Goal: Information Seeking & Learning: Check status

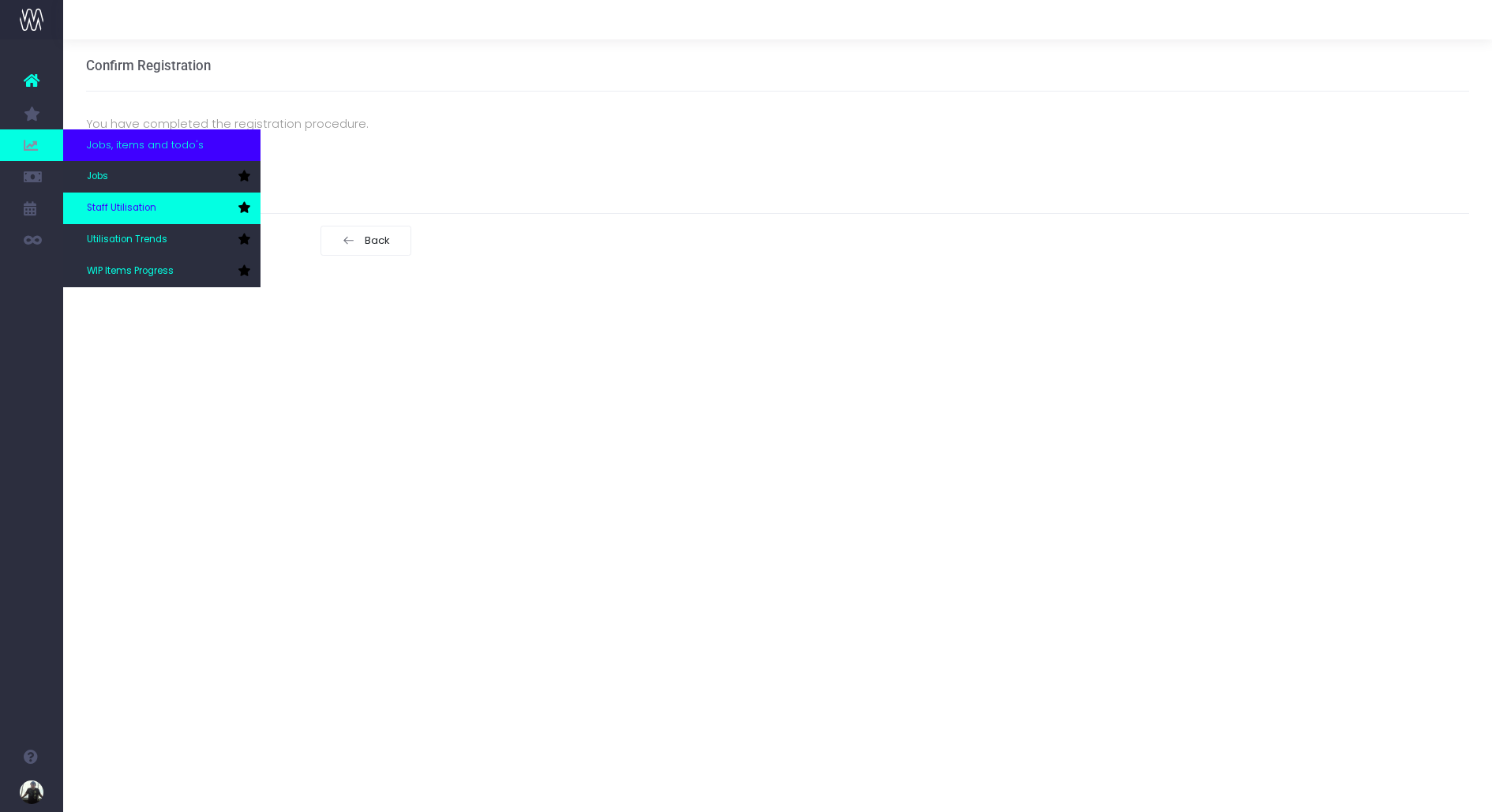
click at [139, 215] on span "Staff Utilisation" at bounding box center [122, 209] width 69 height 14
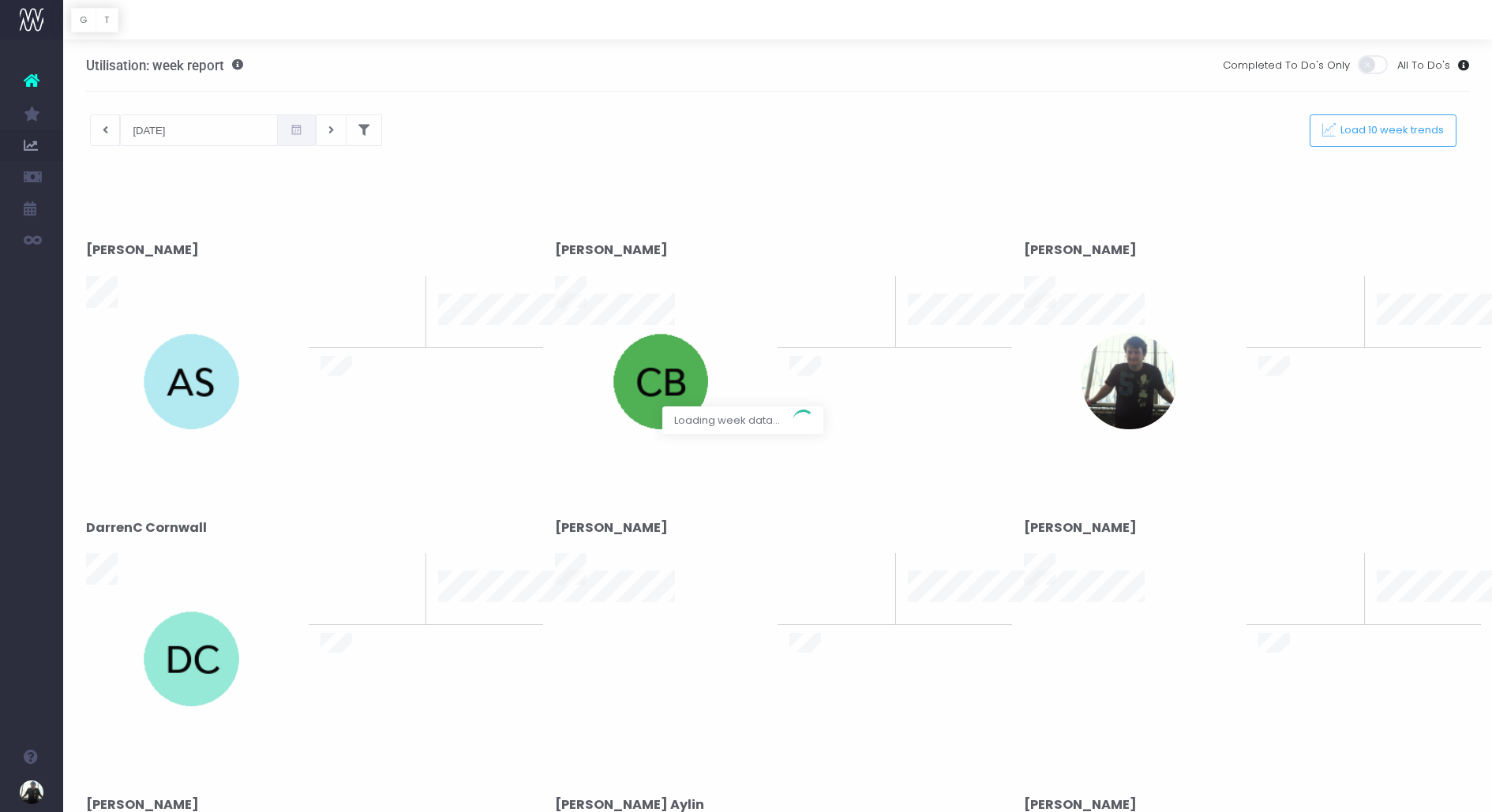
click at [509, 307] on div at bounding box center [746, 406] width 1492 height 812
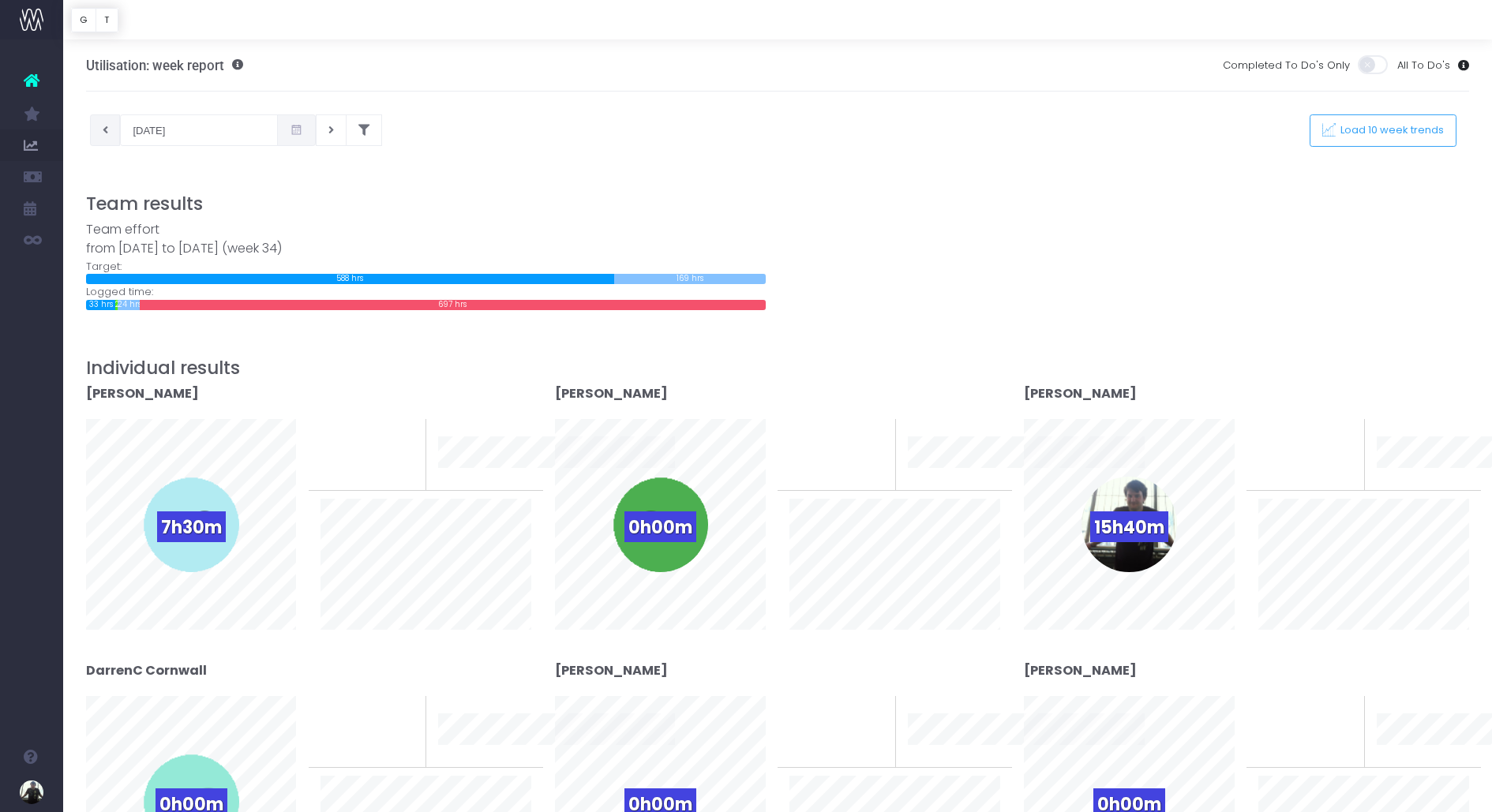
click at [94, 137] on button at bounding box center [105, 130] width 31 height 32
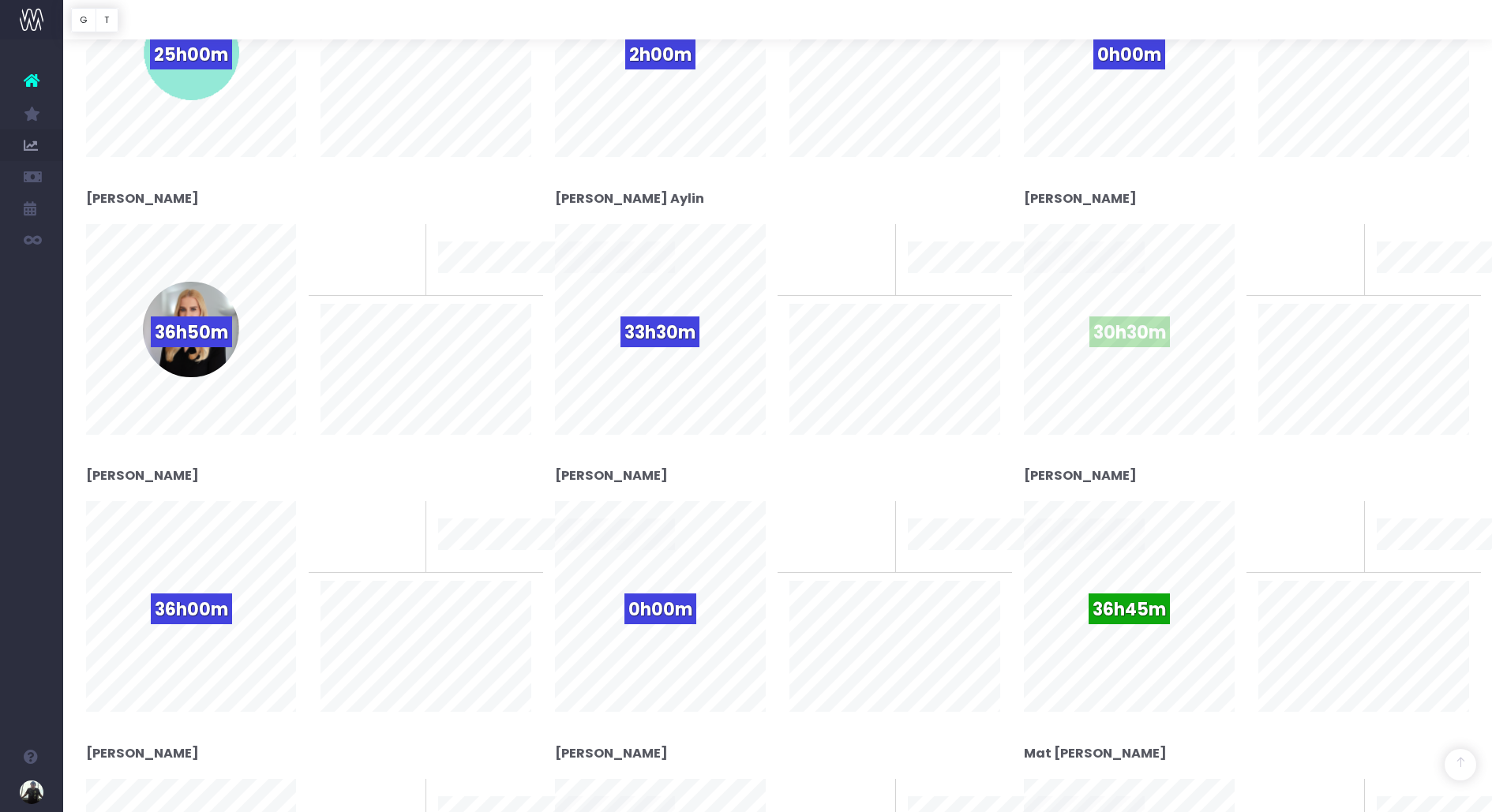
scroll to position [786, 0]
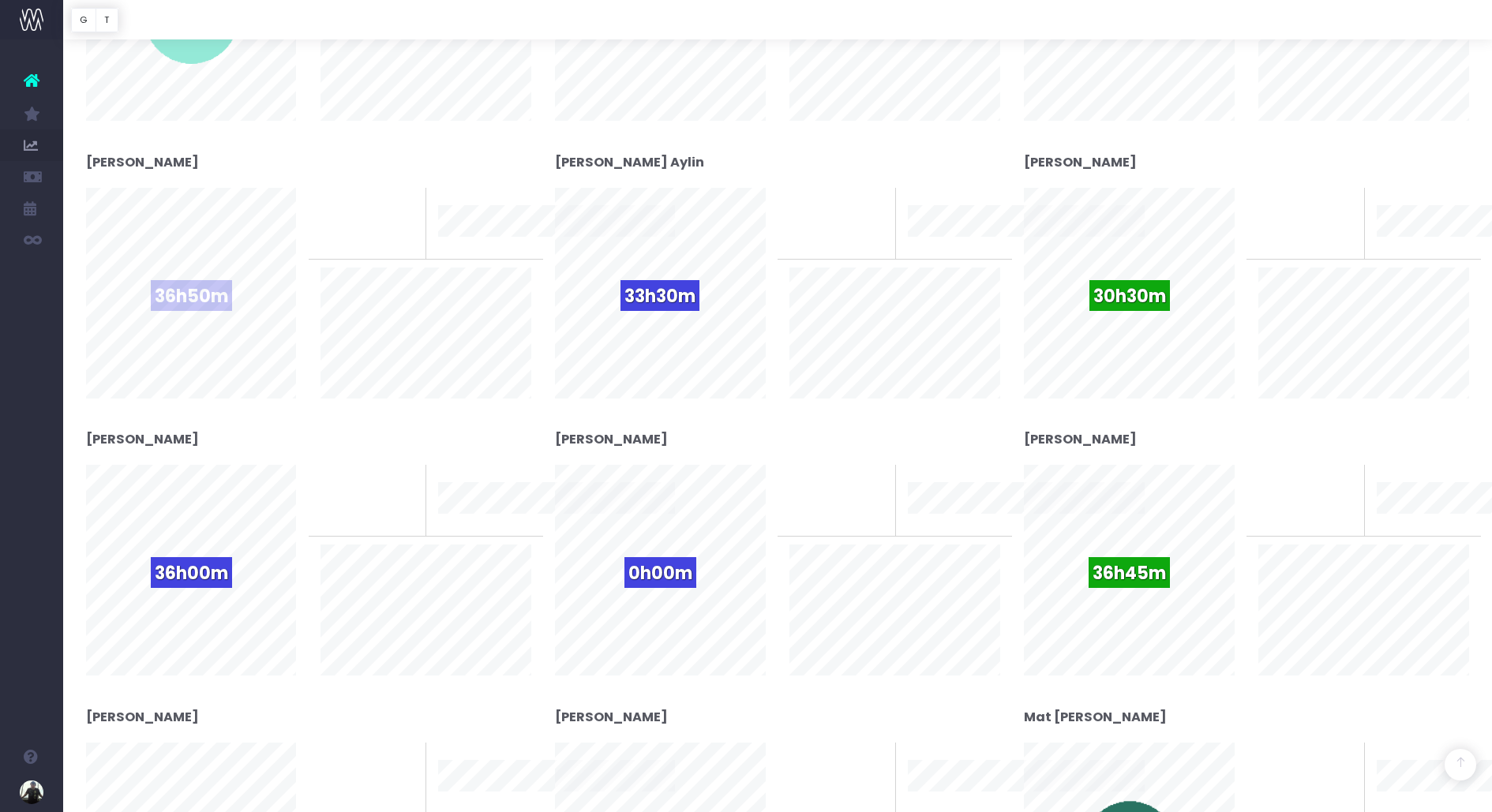
click at [186, 293] on span "36h50m" at bounding box center [192, 296] width 82 height 31
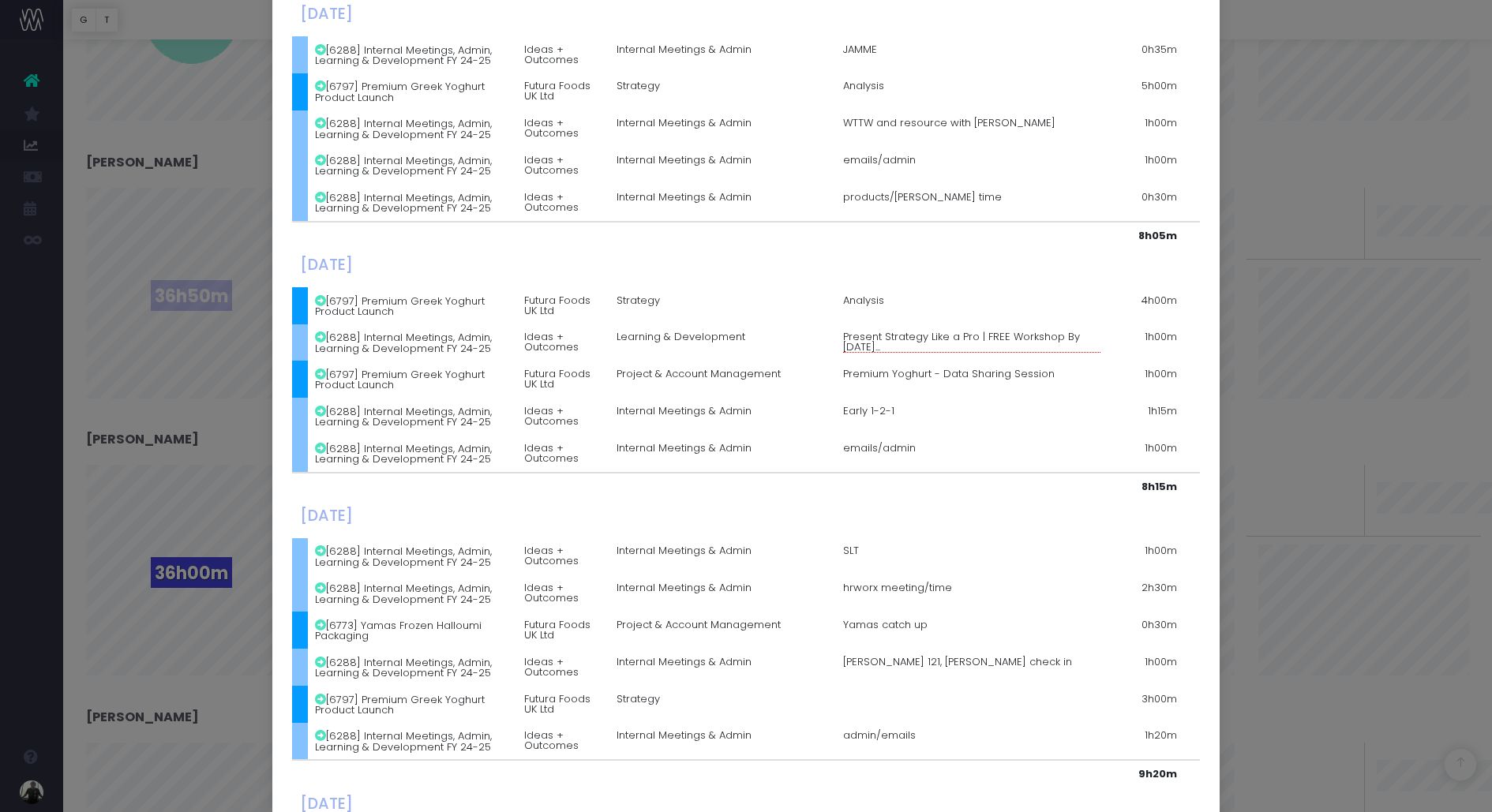
scroll to position [100, 0]
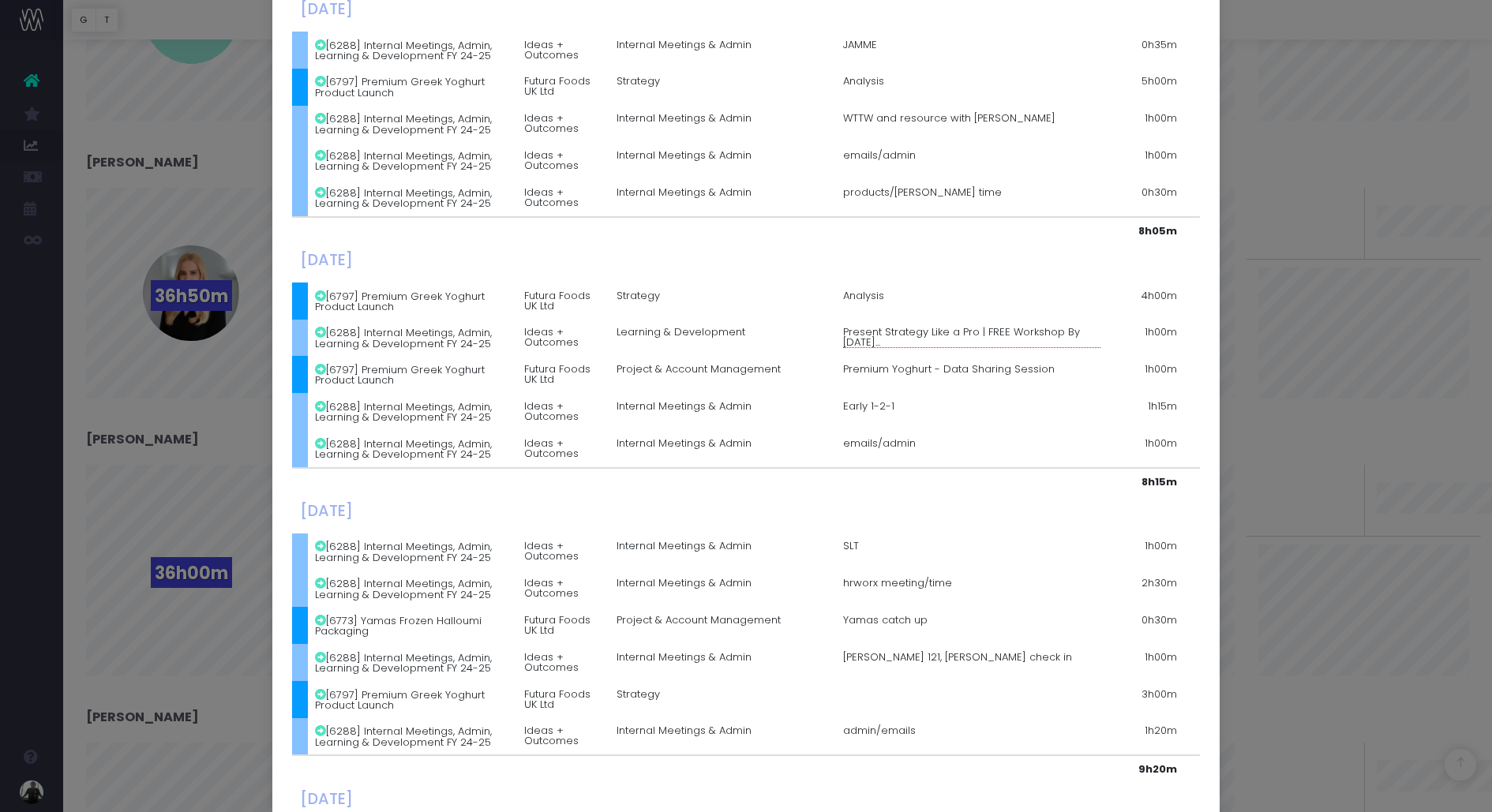
click at [231, 316] on div "Details for [PERSON_NAME] × [DATE] [6288] Internal Meetings, Admin, Learning & …" at bounding box center [746, 406] width 1492 height 812
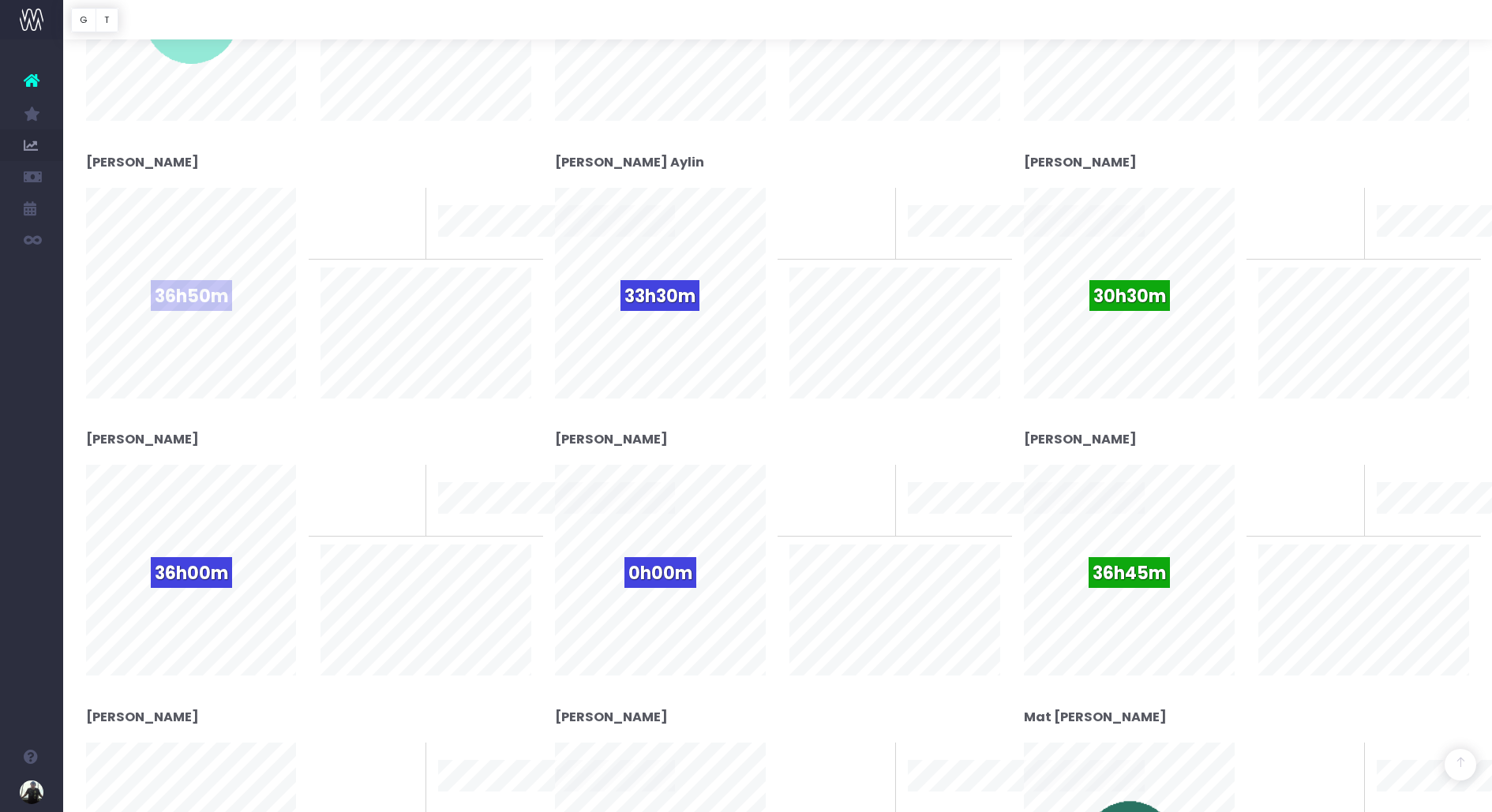
click at [203, 301] on span "36h50m" at bounding box center [192, 296] width 82 height 31
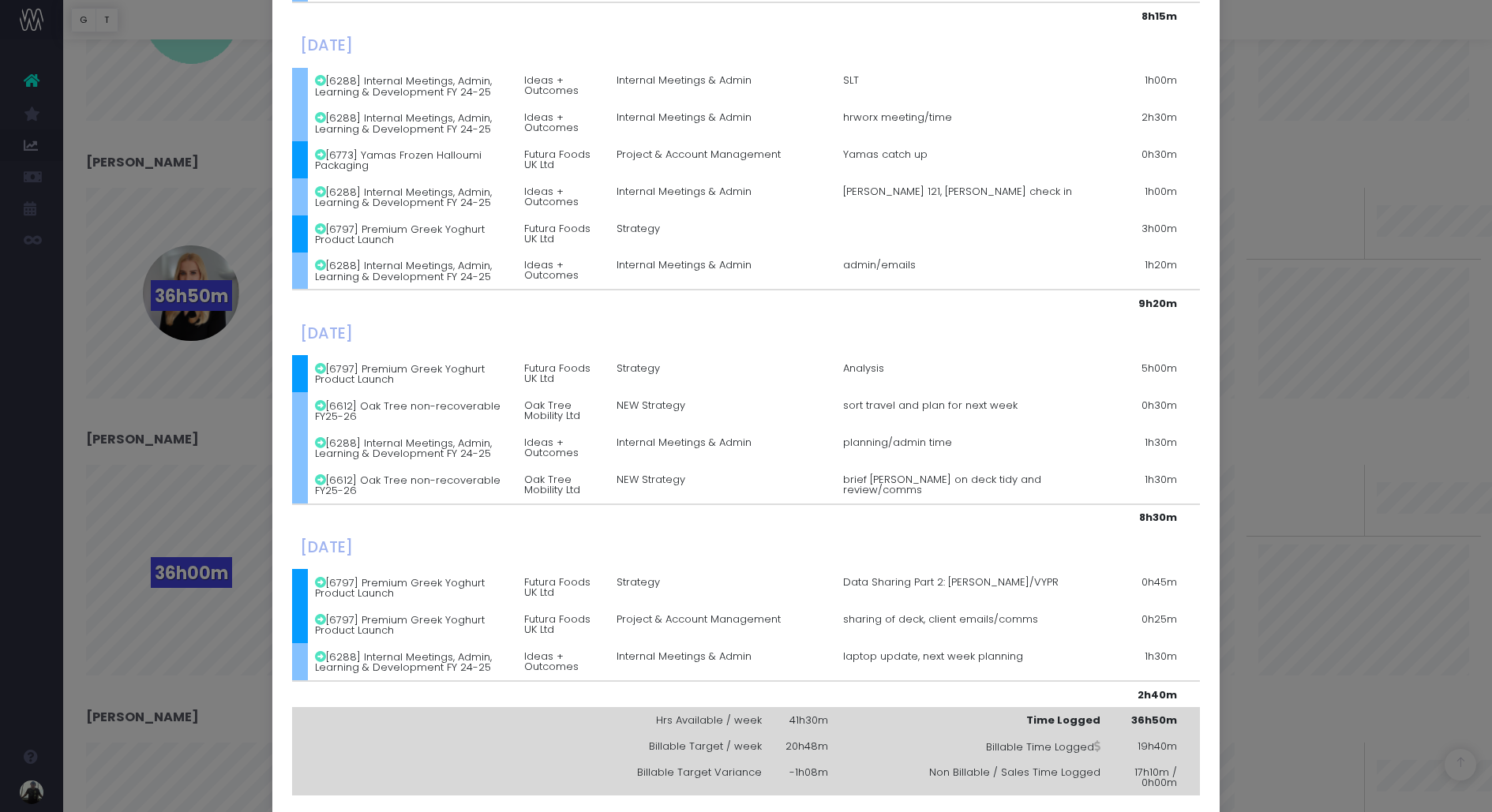
scroll to position [596, 0]
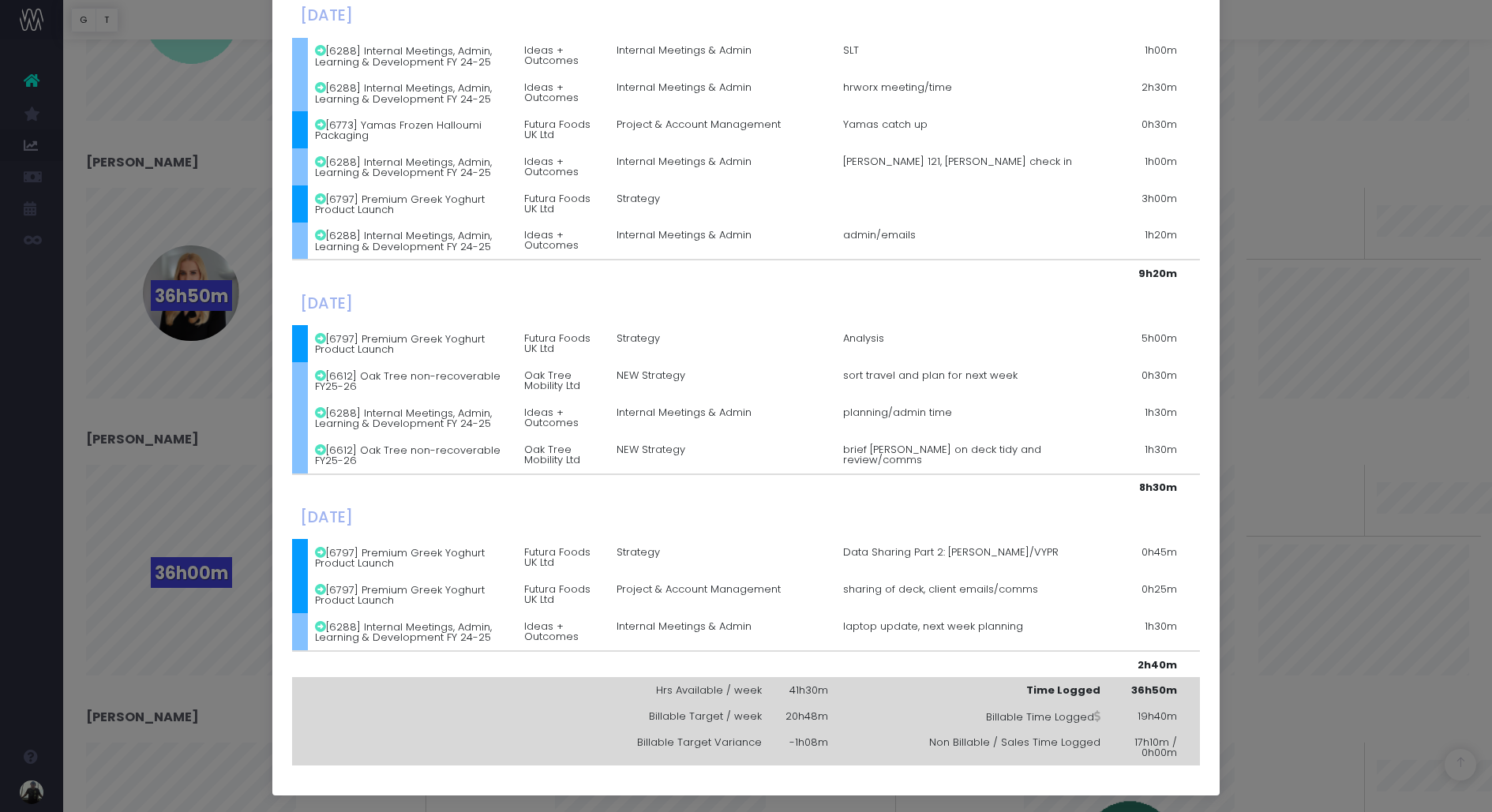
click at [1263, 438] on div "Details for [PERSON_NAME] × [DATE] [6288] Internal Meetings, Admin, Learning & …" at bounding box center [746, 406] width 1492 height 812
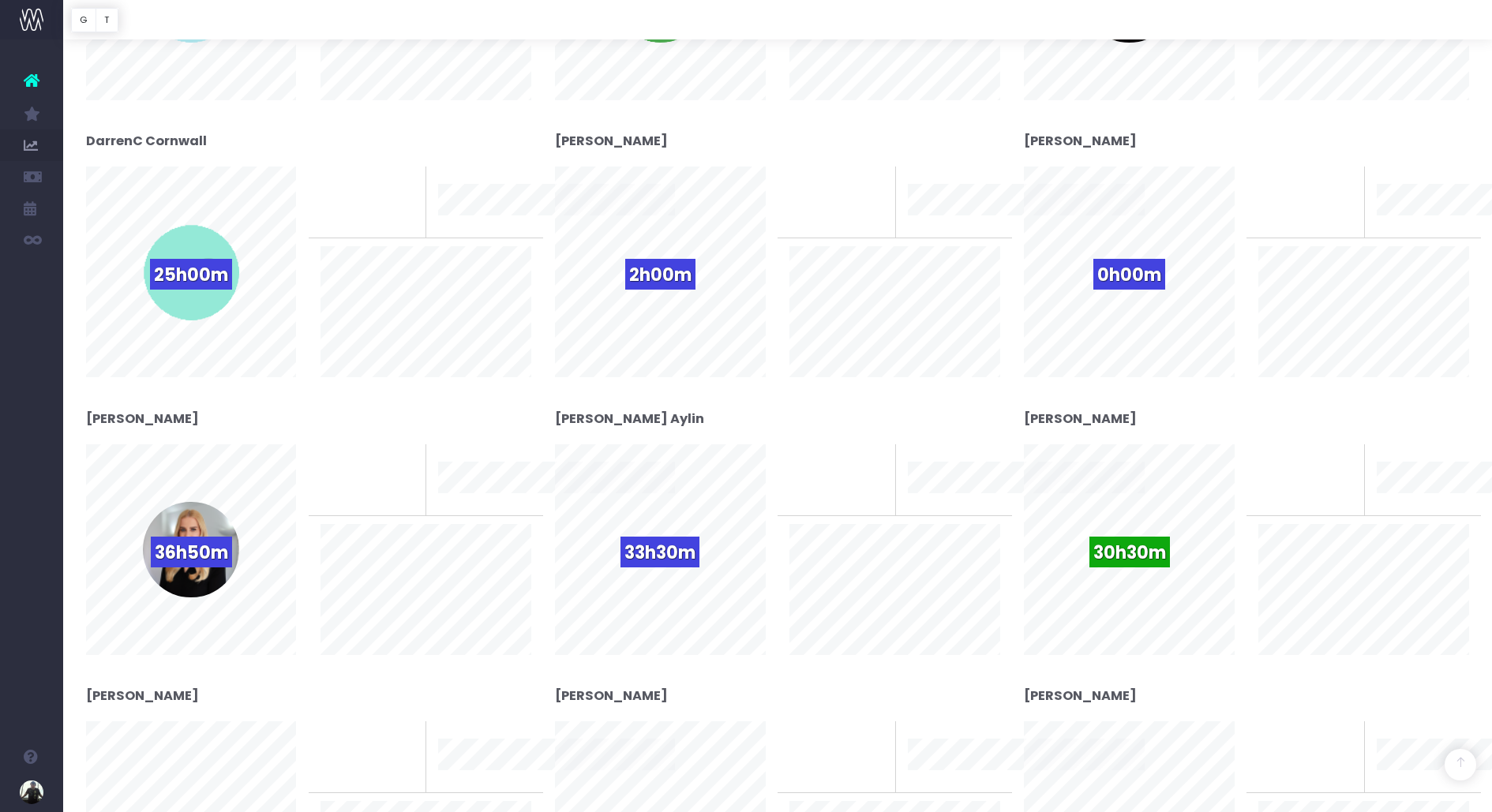
scroll to position [0, 0]
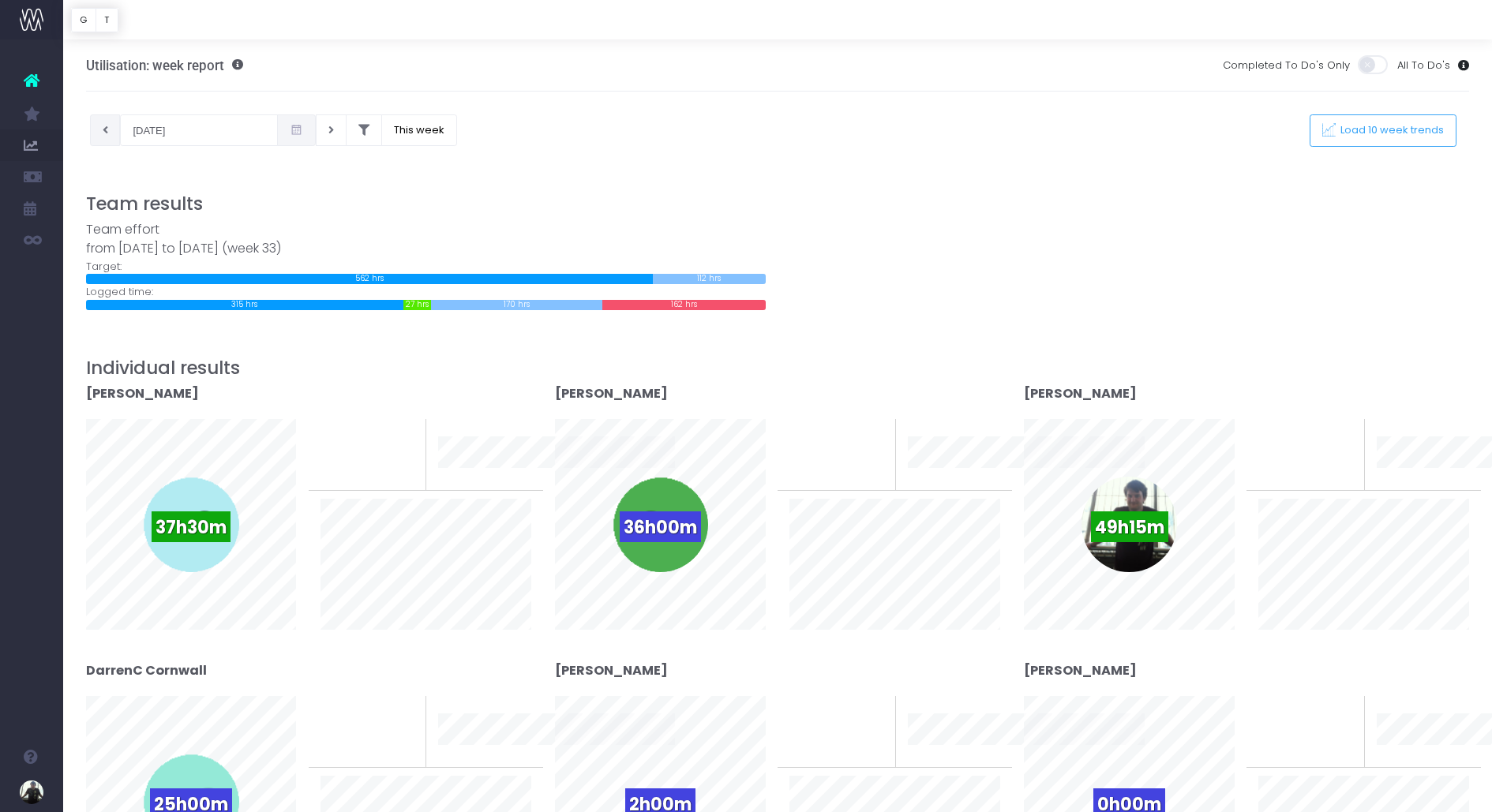
click at [101, 131] on button at bounding box center [105, 130] width 31 height 32
type input "[DATE]"
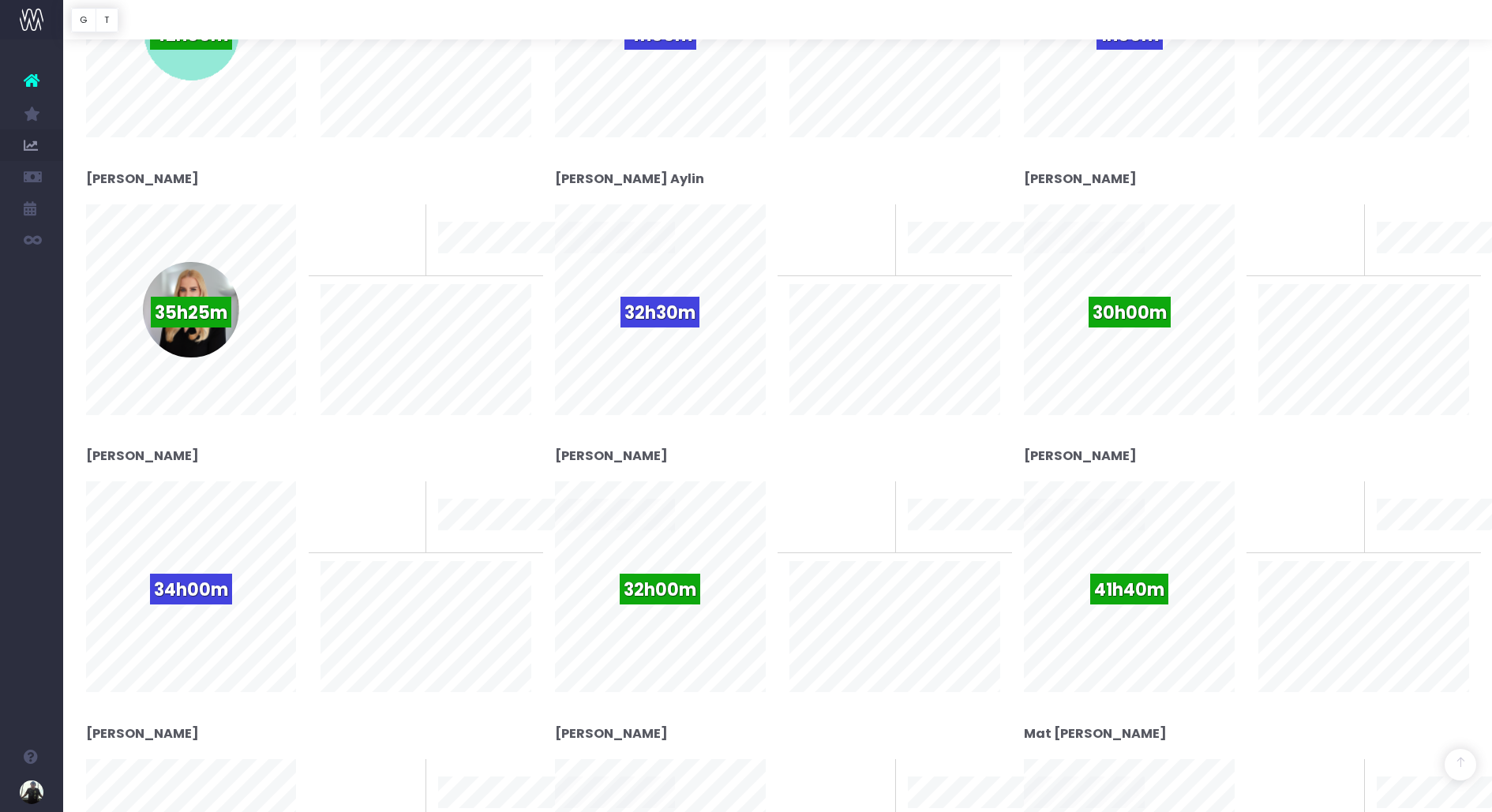
scroll to position [770, 0]
click at [178, 299] on span "35h25m" at bounding box center [191, 311] width 81 height 31
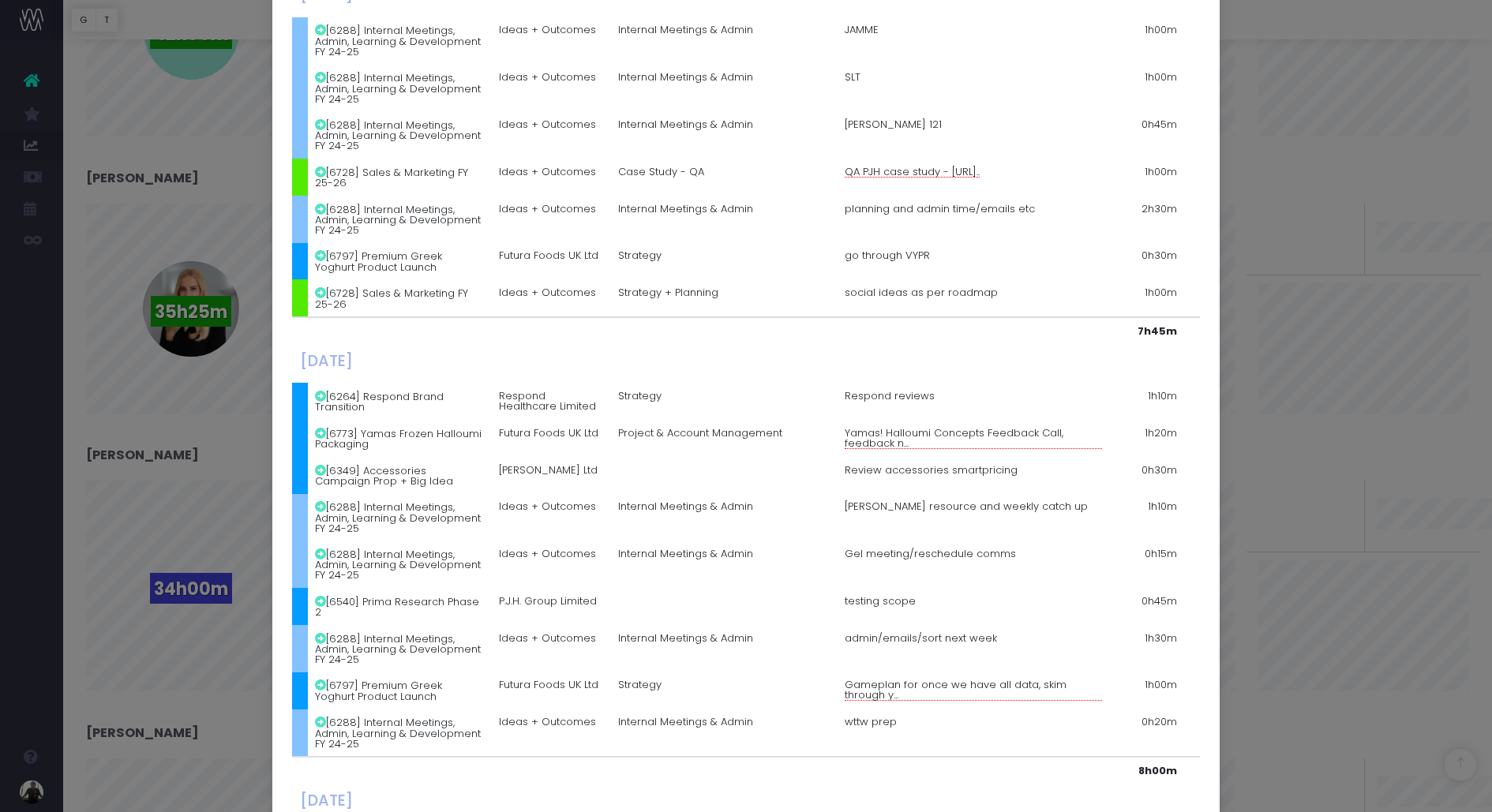
scroll to position [751, 0]
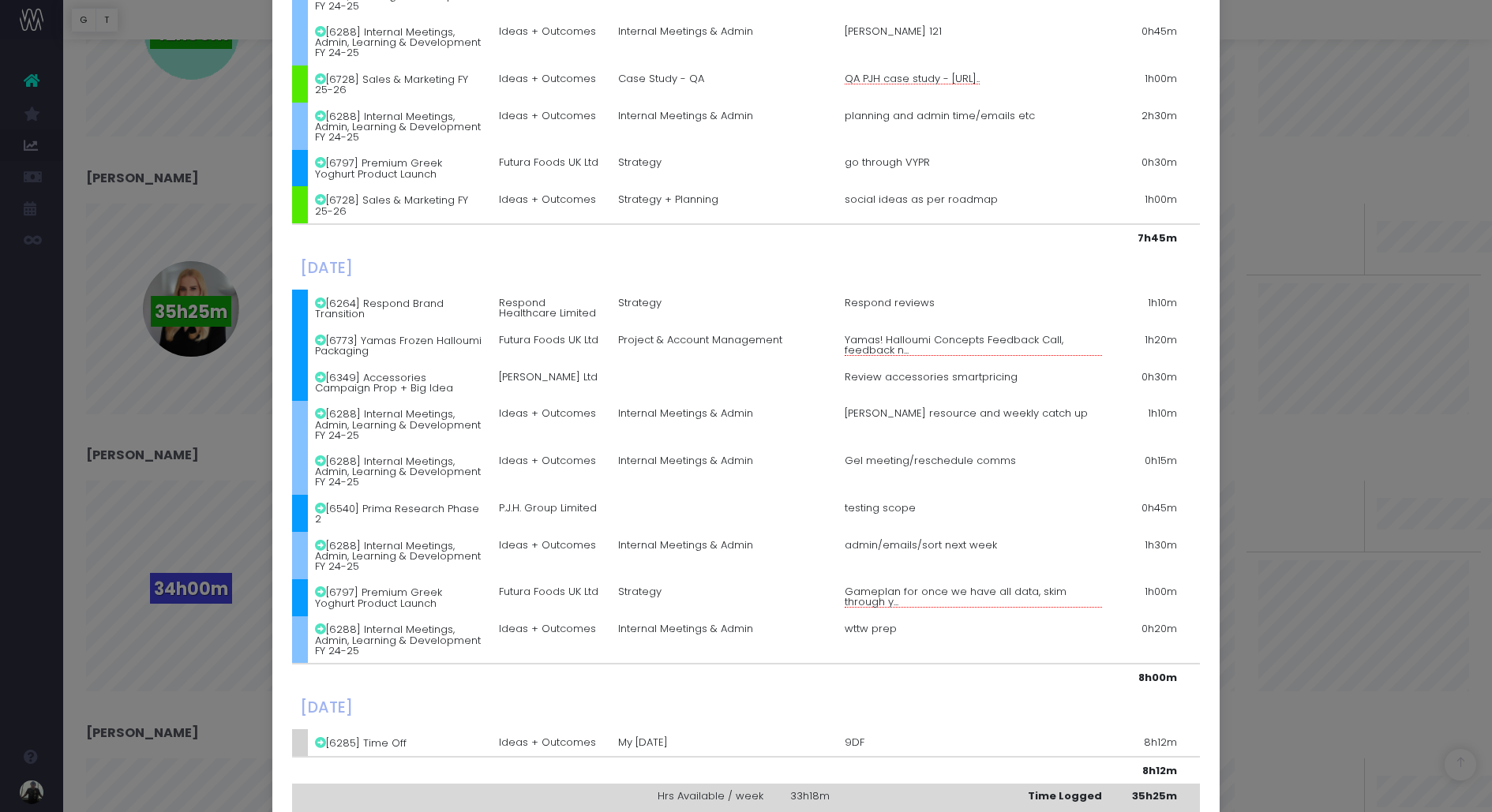
click at [1307, 435] on div "Details for [PERSON_NAME] × [DATE] [6797] Premium Greek Yoghurt Product Launch …" at bounding box center [746, 406] width 1492 height 812
